Goal: Navigation & Orientation: Go to known website

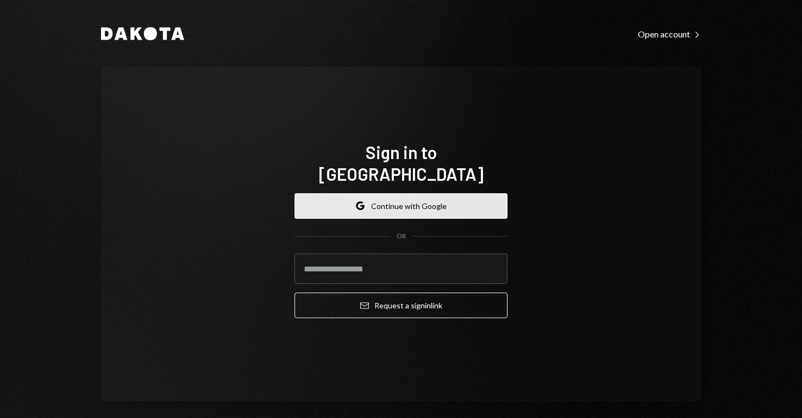
click at [414, 203] on button "Google Continue with Google" at bounding box center [400, 206] width 213 height 26
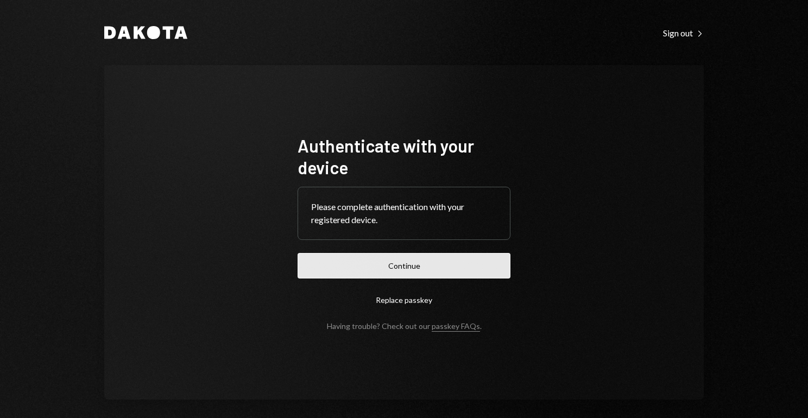
click at [416, 266] on button "Continue" at bounding box center [404, 266] width 213 height 26
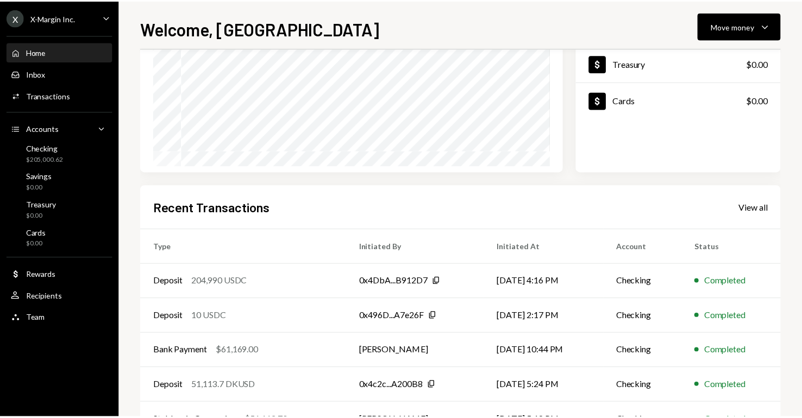
scroll to position [185, 0]
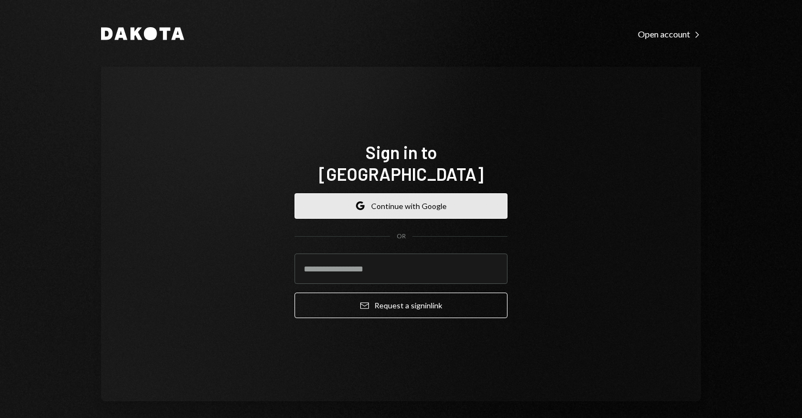
click at [385, 193] on button "Google Continue with Google" at bounding box center [400, 206] width 213 height 26
